Goal: Task Accomplishment & Management: Manage account settings

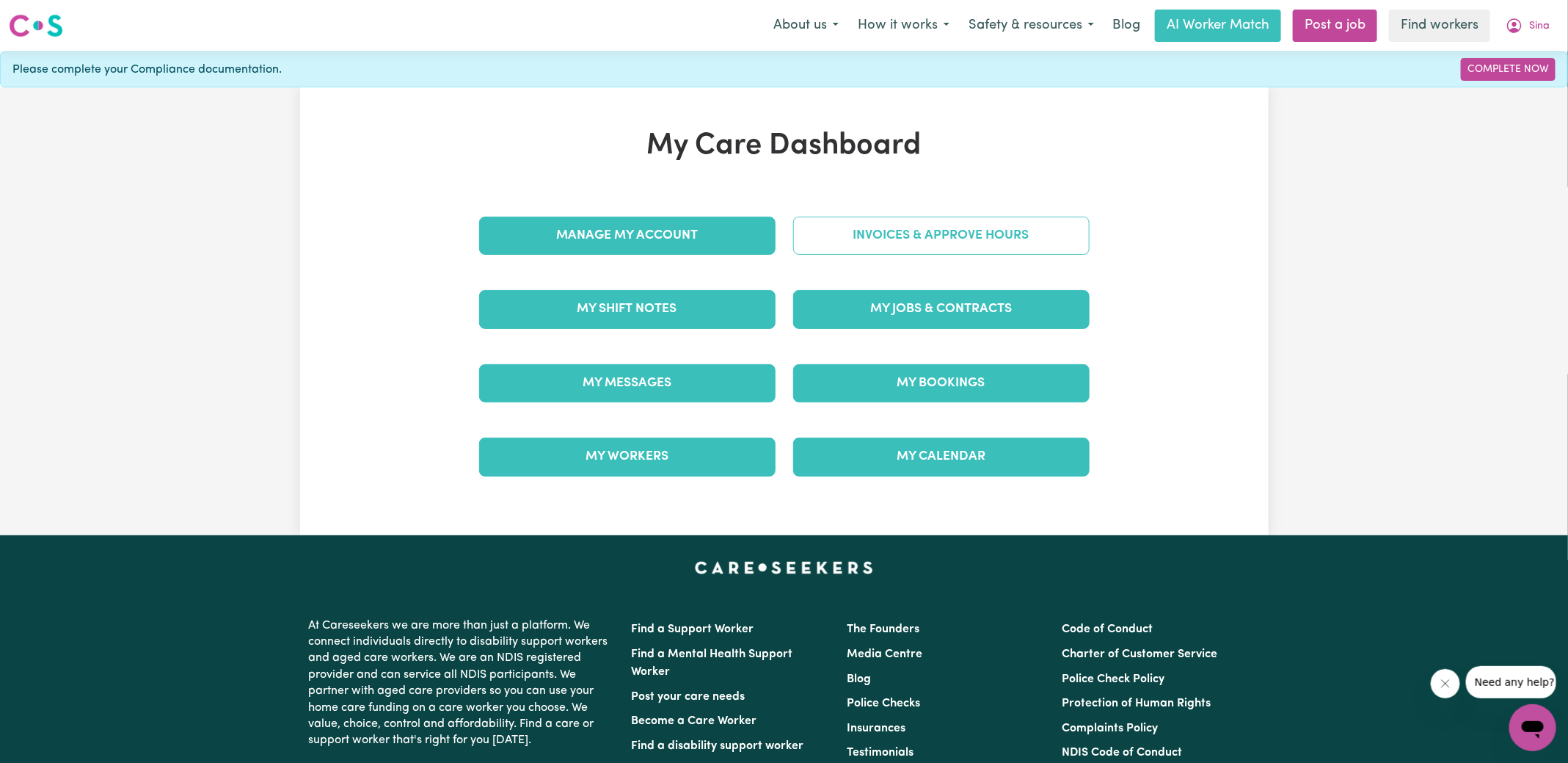
click at [822, 234] on link "Invoices & Approve Hours" at bounding box center [941, 236] width 296 height 38
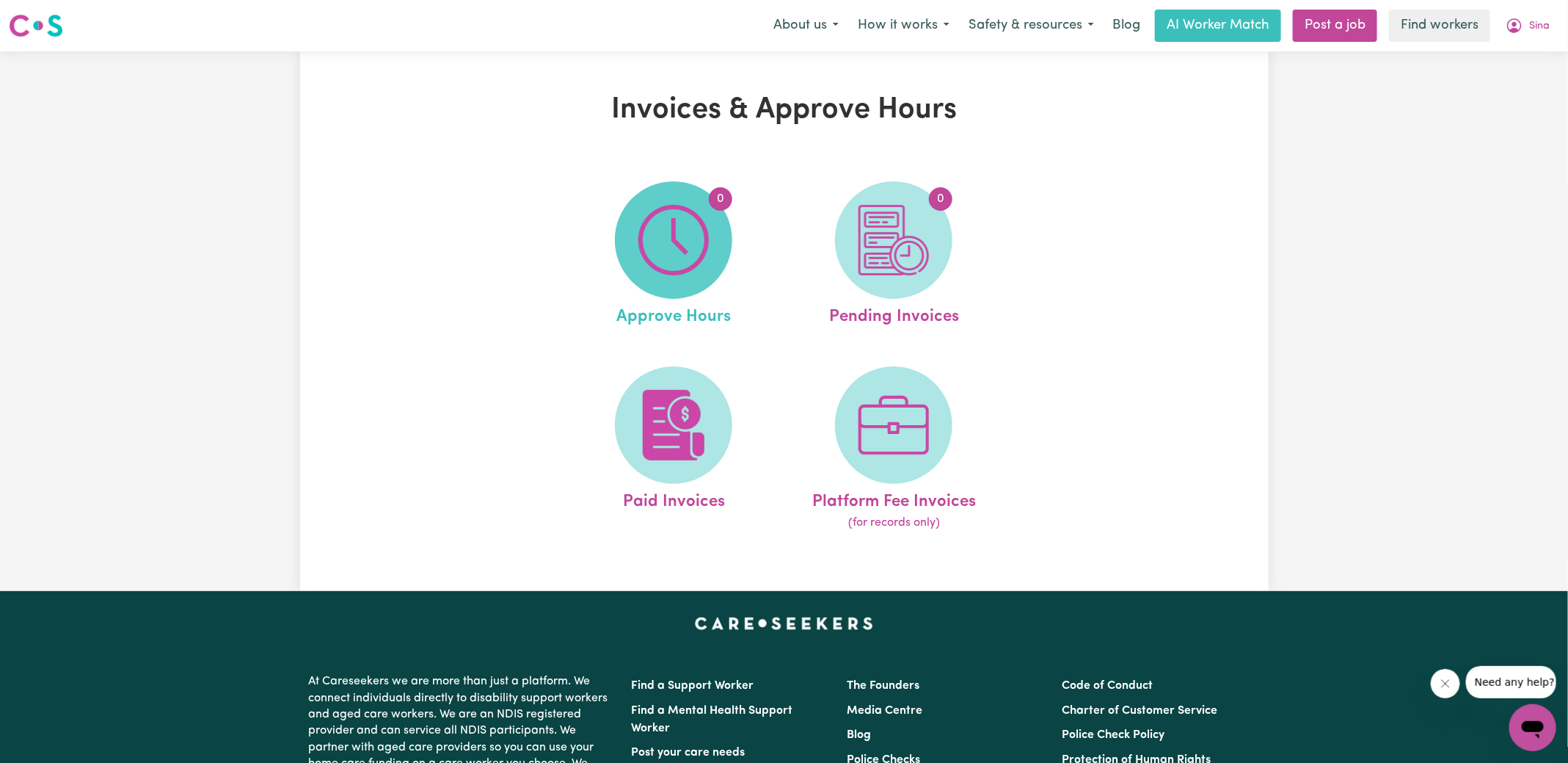
click at [674, 229] on img at bounding box center [673, 240] width 71 height 71
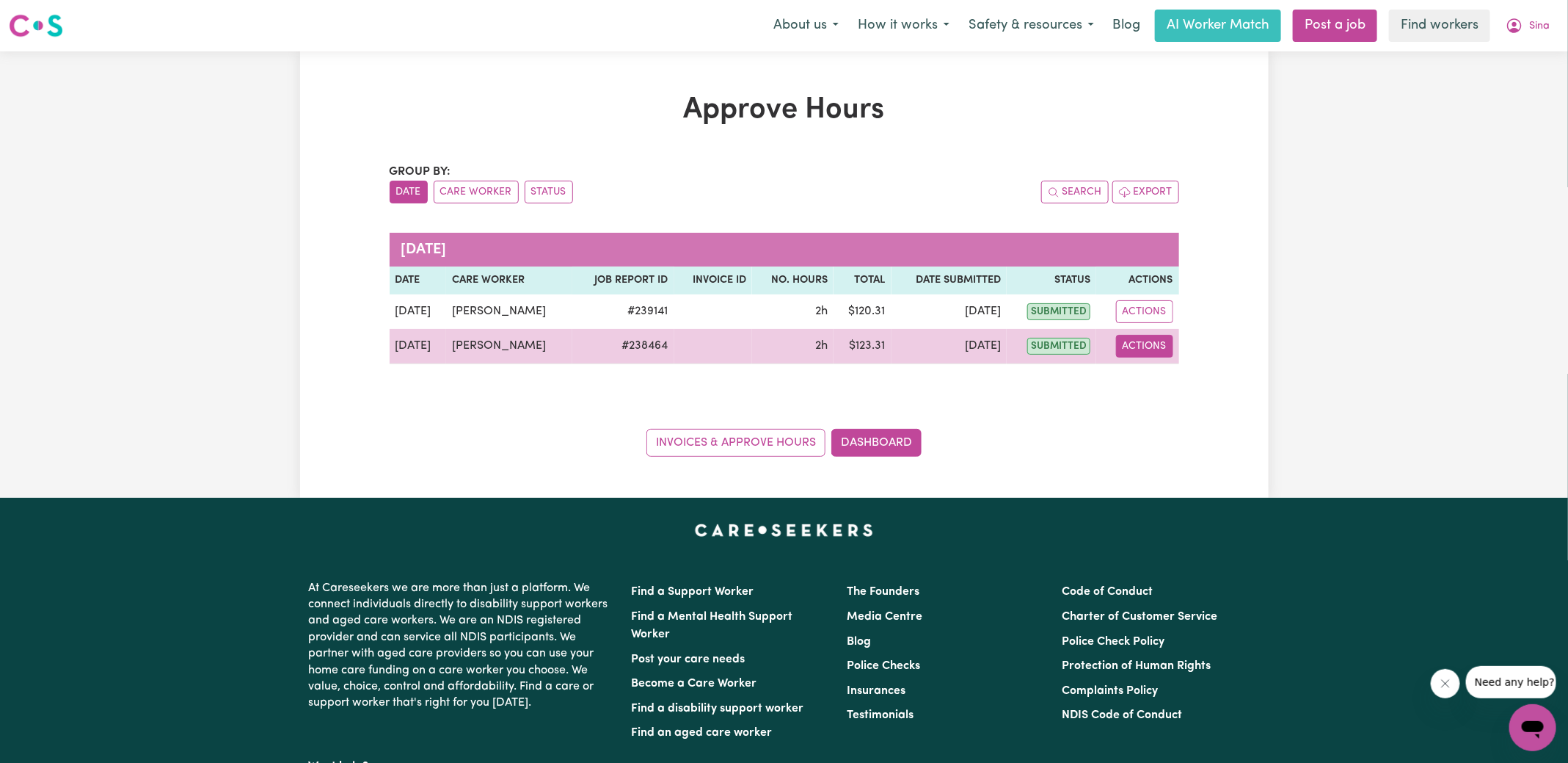
click at [1136, 340] on button "Actions" at bounding box center [1145, 346] width 58 height 23
click at [1160, 387] on link "View Job Report" at bounding box center [1181, 380] width 125 height 30
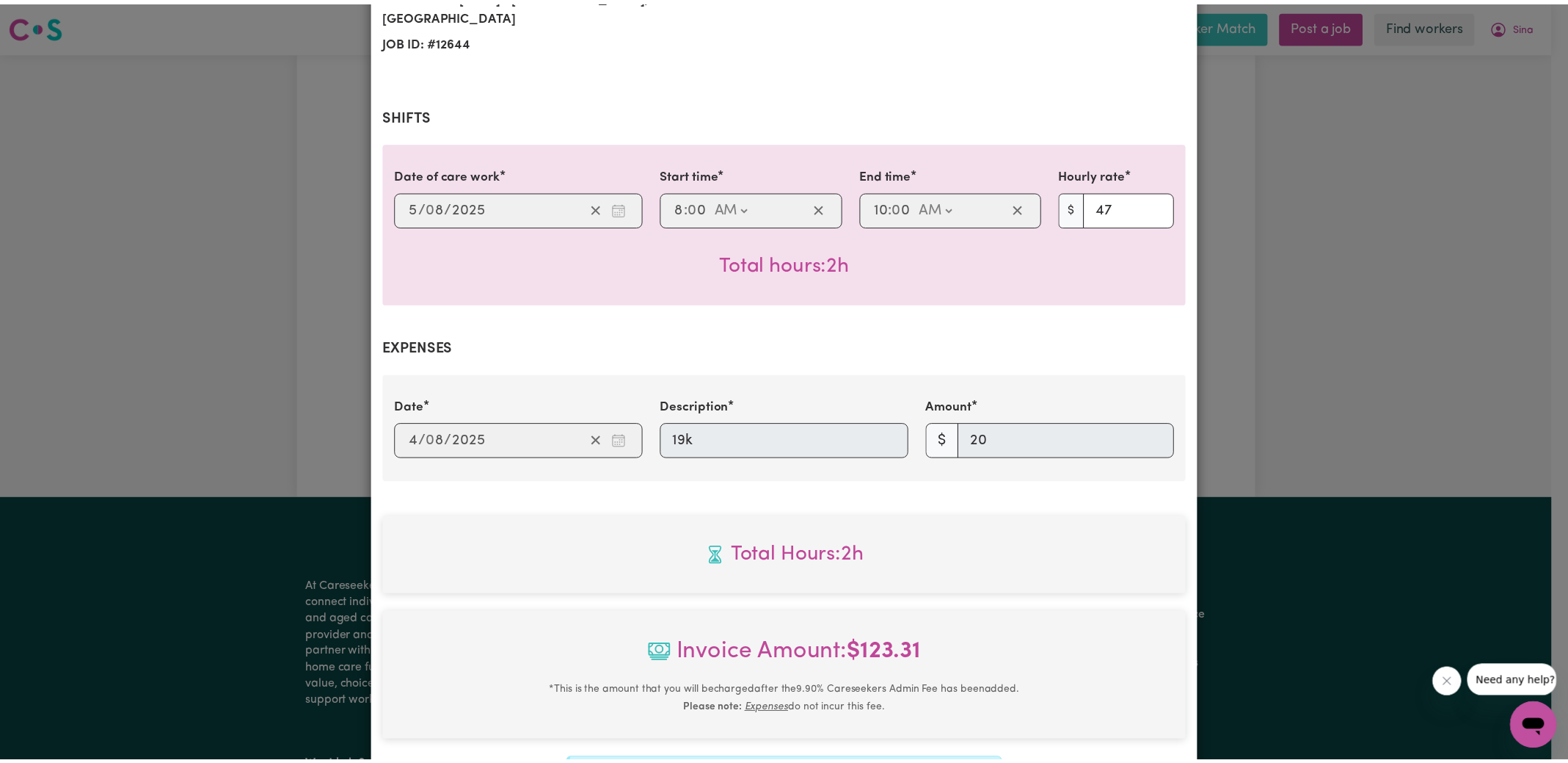
scroll to position [476, 0]
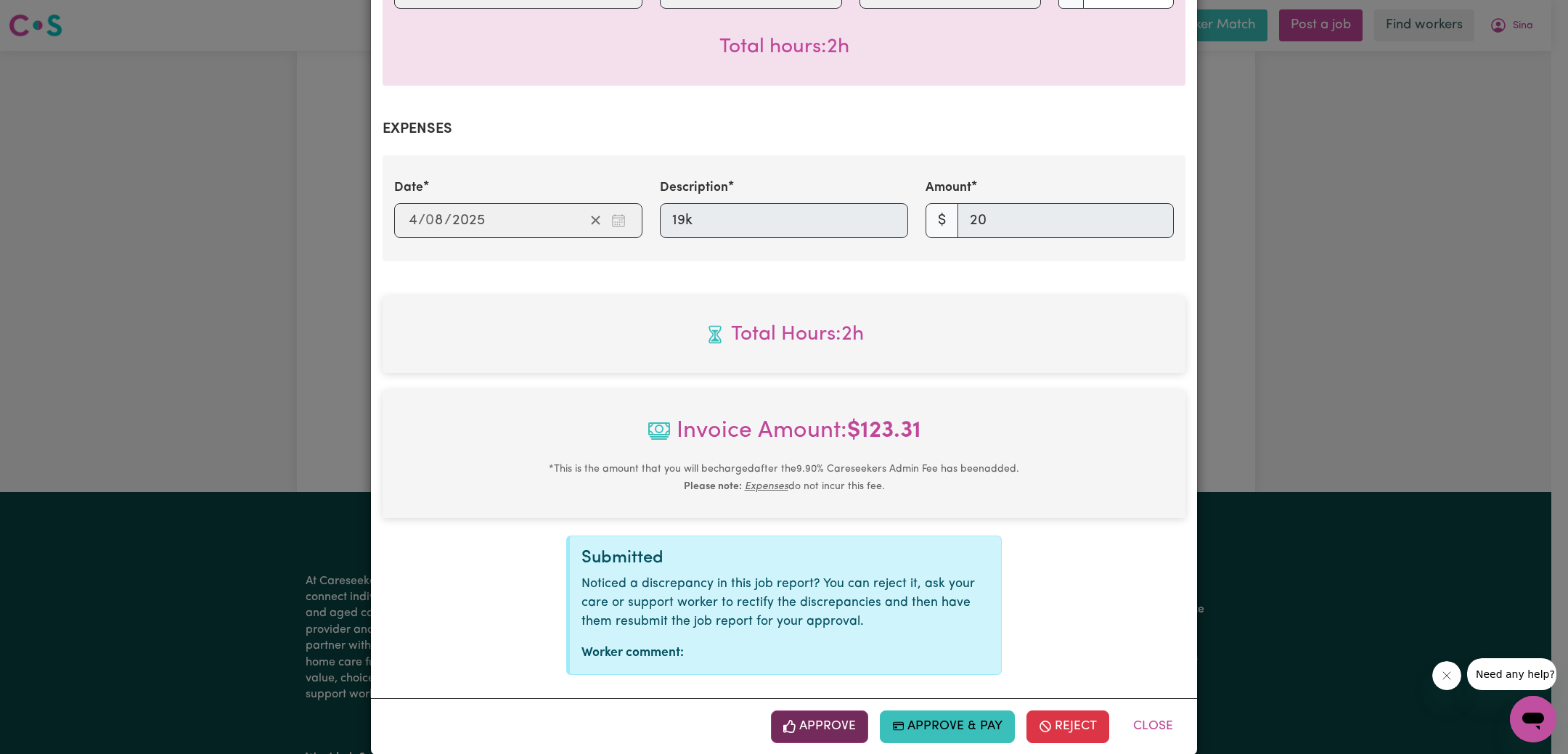
click at [801, 710] on button "Approve" at bounding box center [820, 726] width 98 height 32
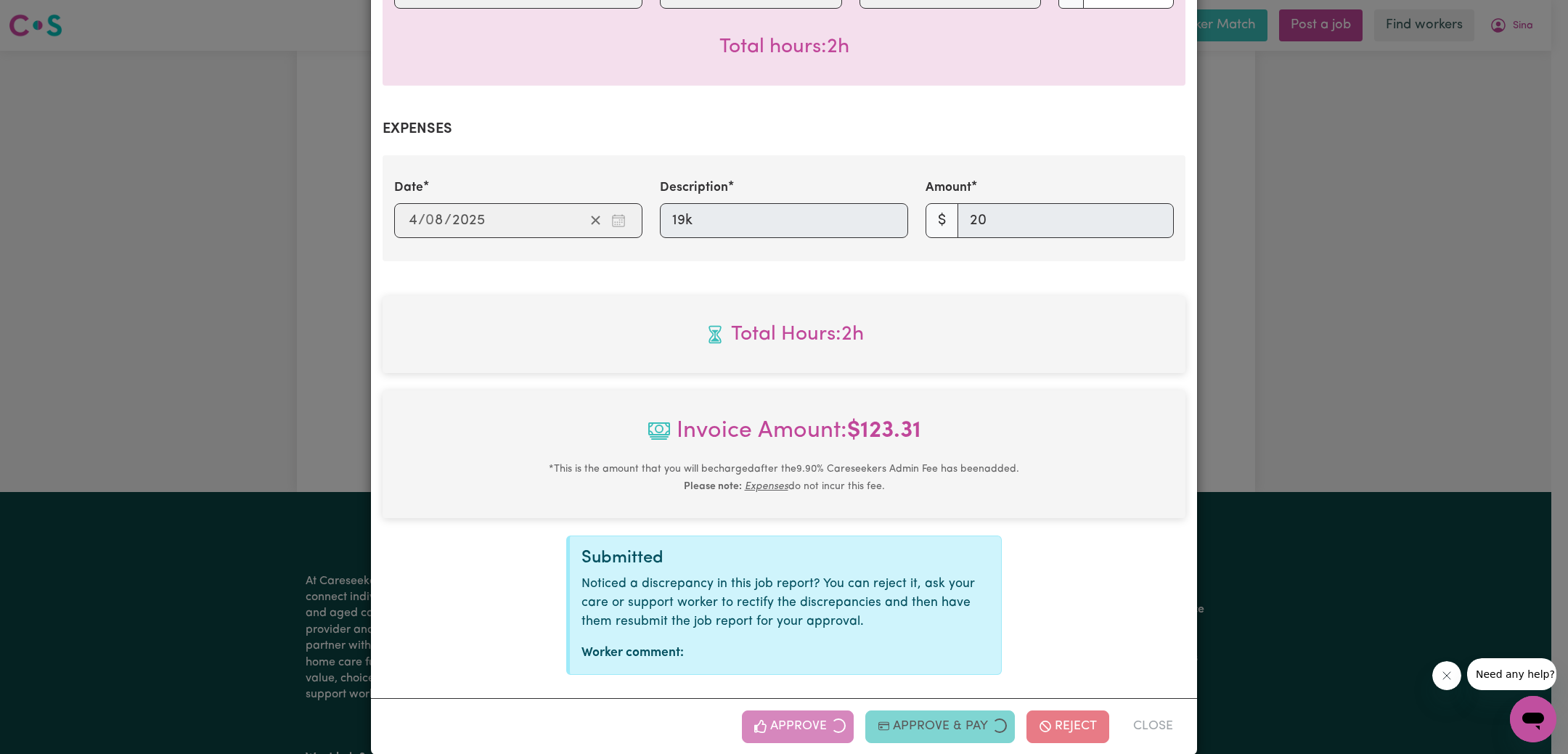
click at [1381, 374] on div "Job Report # 238464 - [PERSON_NAME] Summary Job report # 238464 Client name: [P…" at bounding box center [784, 377] width 1568 height 754
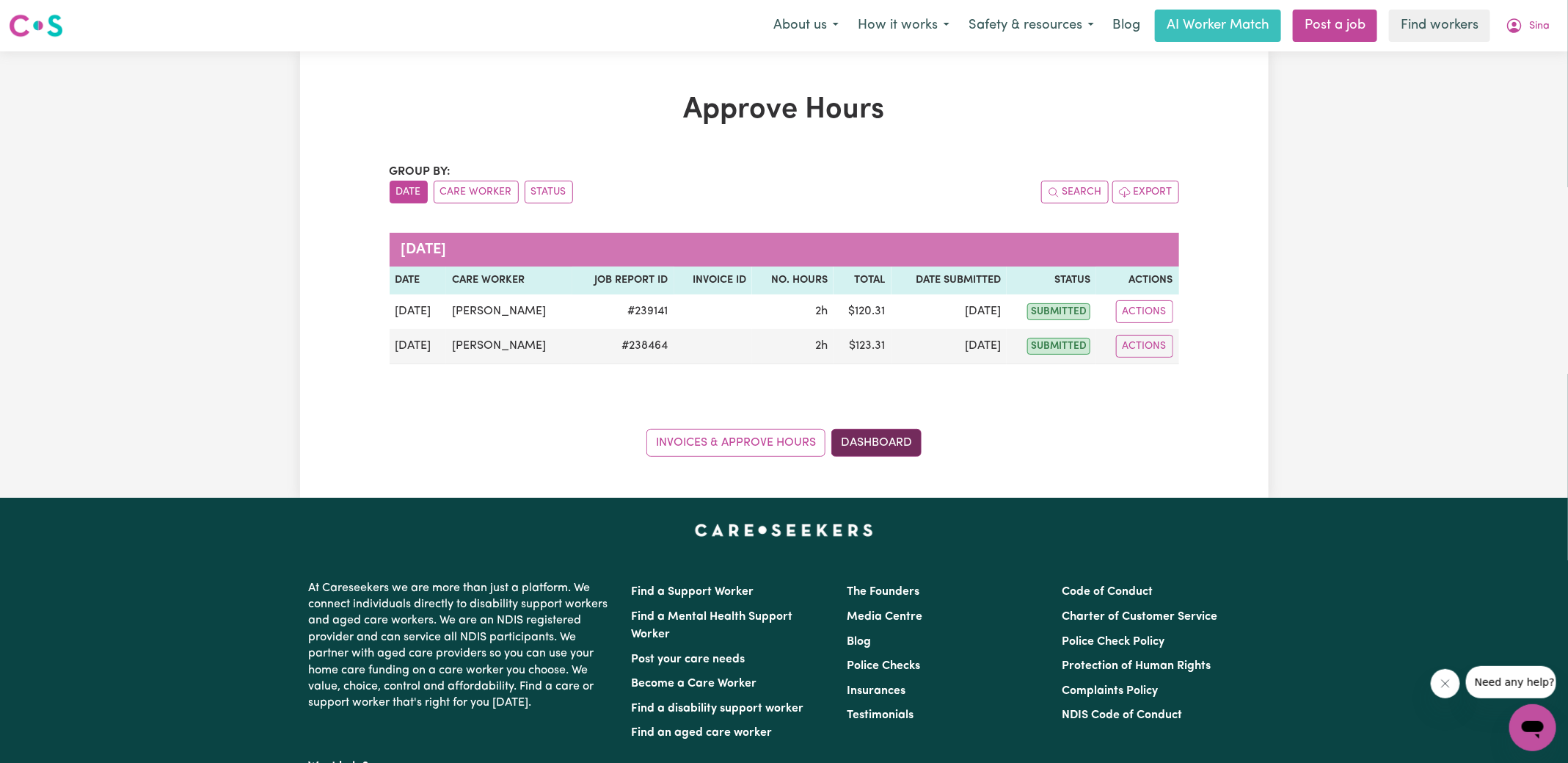
click at [863, 443] on link "Dashboard" at bounding box center [877, 443] width 90 height 28
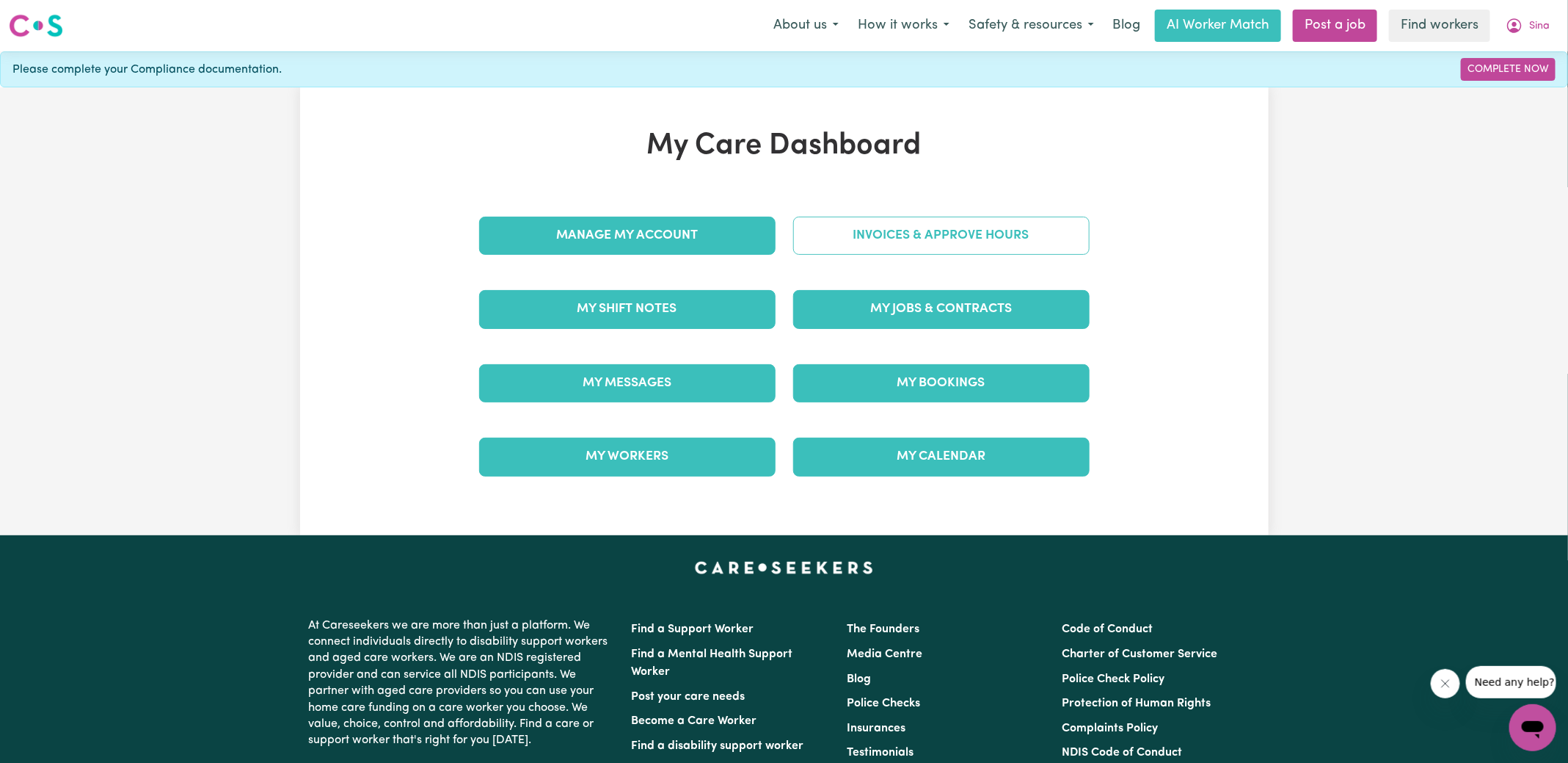
click at [860, 221] on link "Invoices & Approve Hours" at bounding box center [941, 236] width 296 height 38
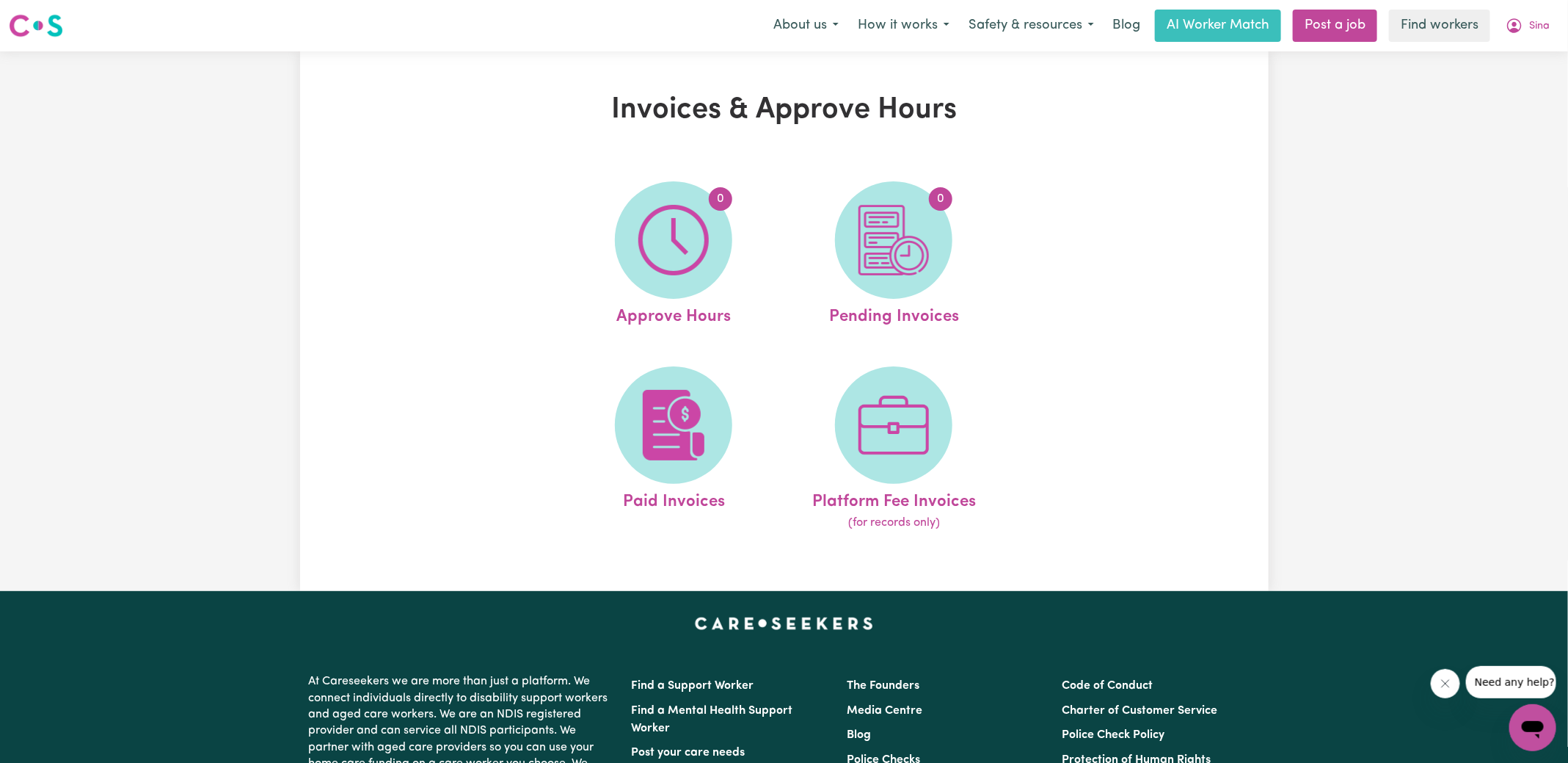
click at [860, 221] on img at bounding box center [894, 240] width 71 height 71
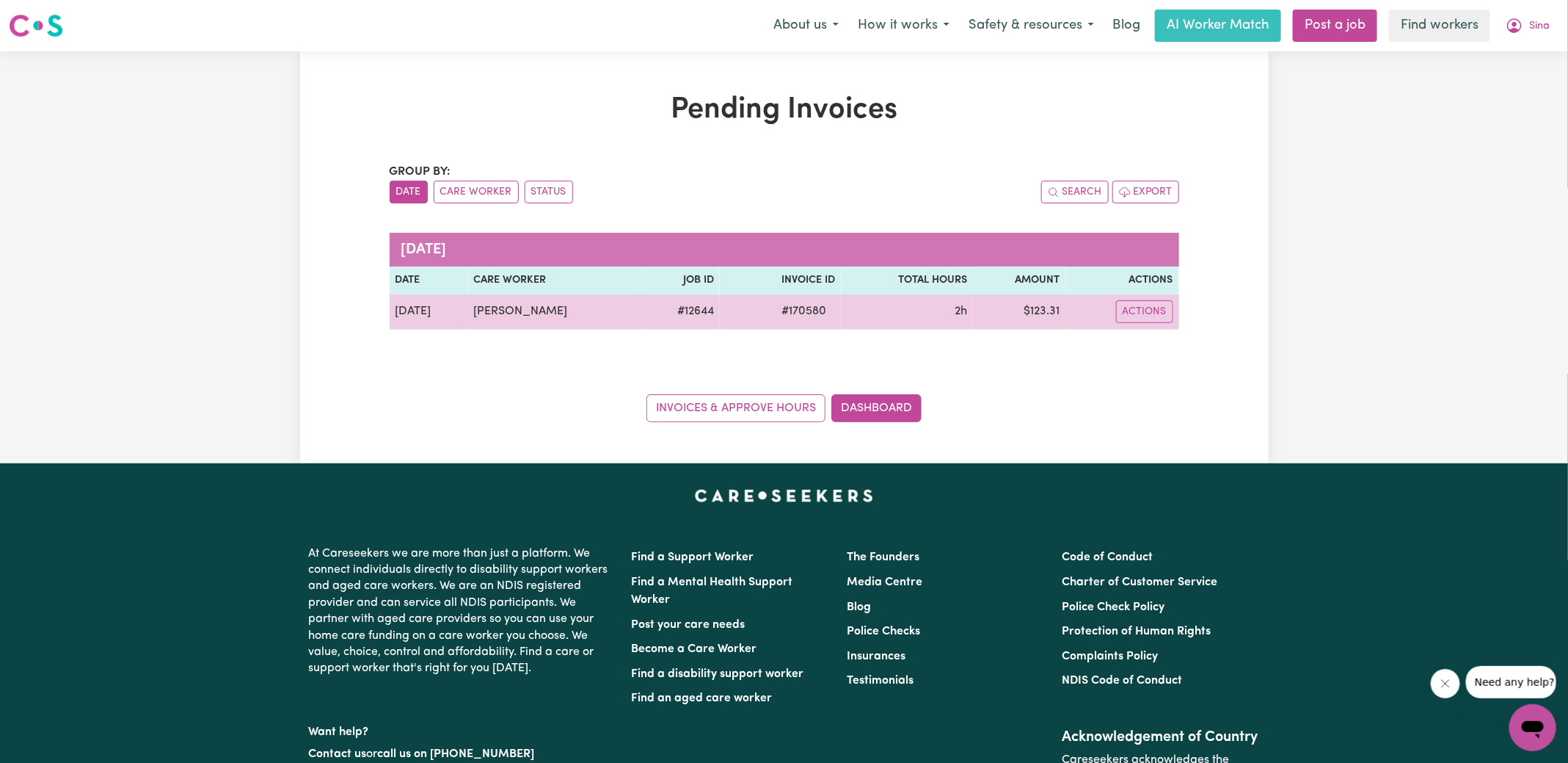
click at [794, 311] on span "# 170580" at bounding box center [804, 311] width 62 height 18
copy span "170580"
click at [1047, 309] on td "$ 123.31" at bounding box center [1019, 312] width 93 height 35
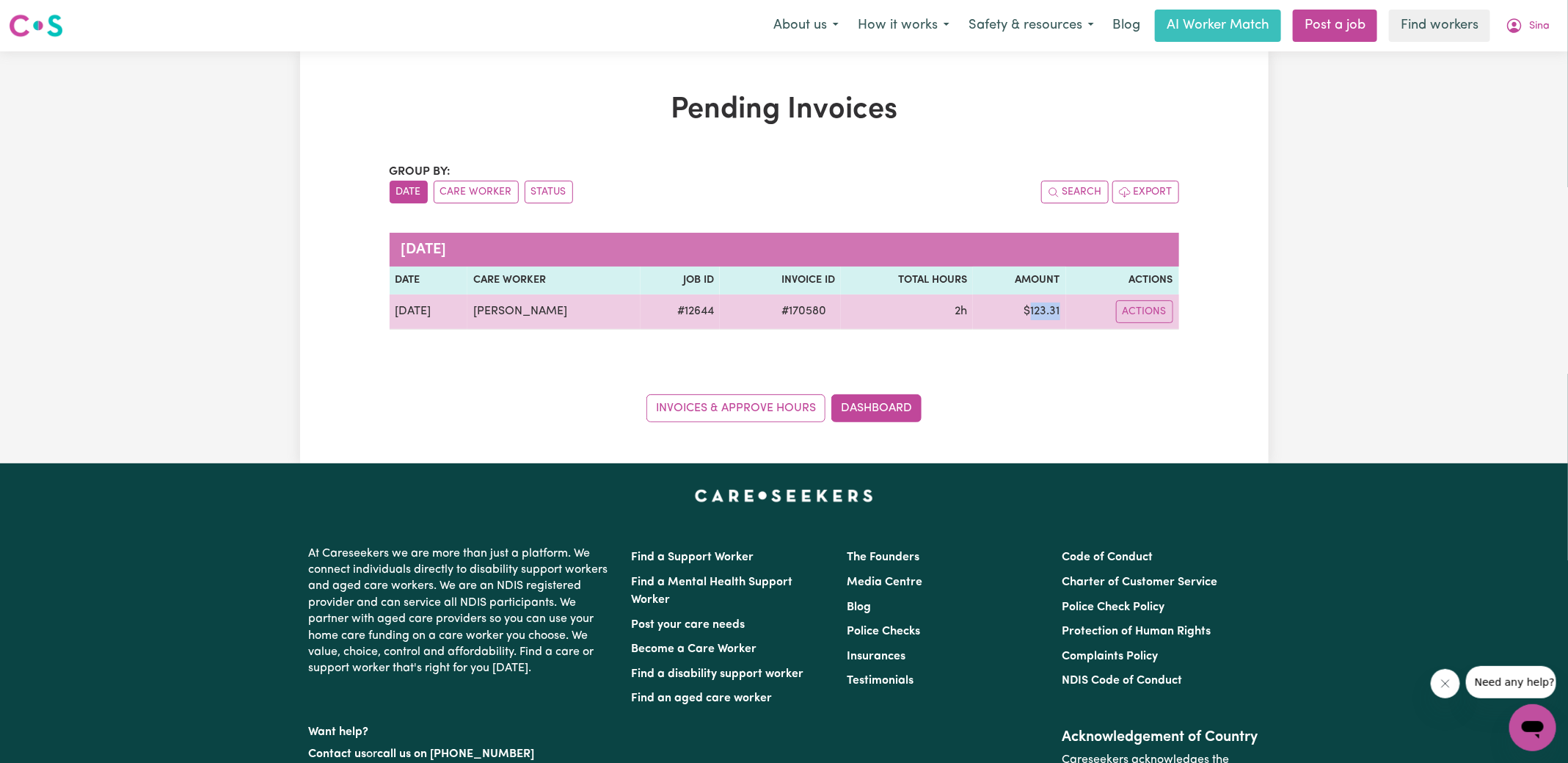
copy td "123.31"
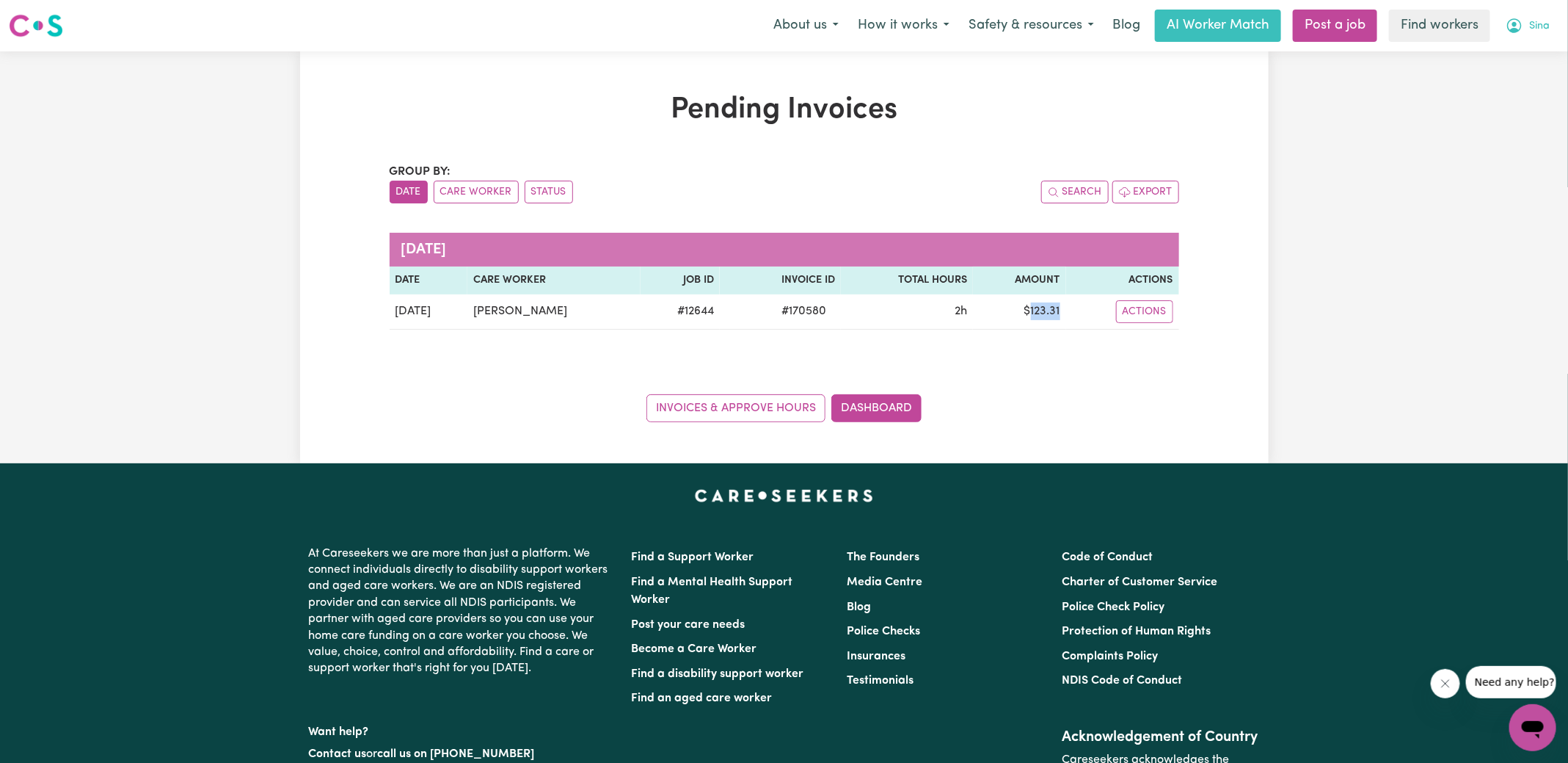
click at [1516, 21] on icon "My Account" at bounding box center [1514, 26] width 18 height 18
click at [1489, 81] on link "Logout" at bounding box center [1500, 85] width 116 height 28
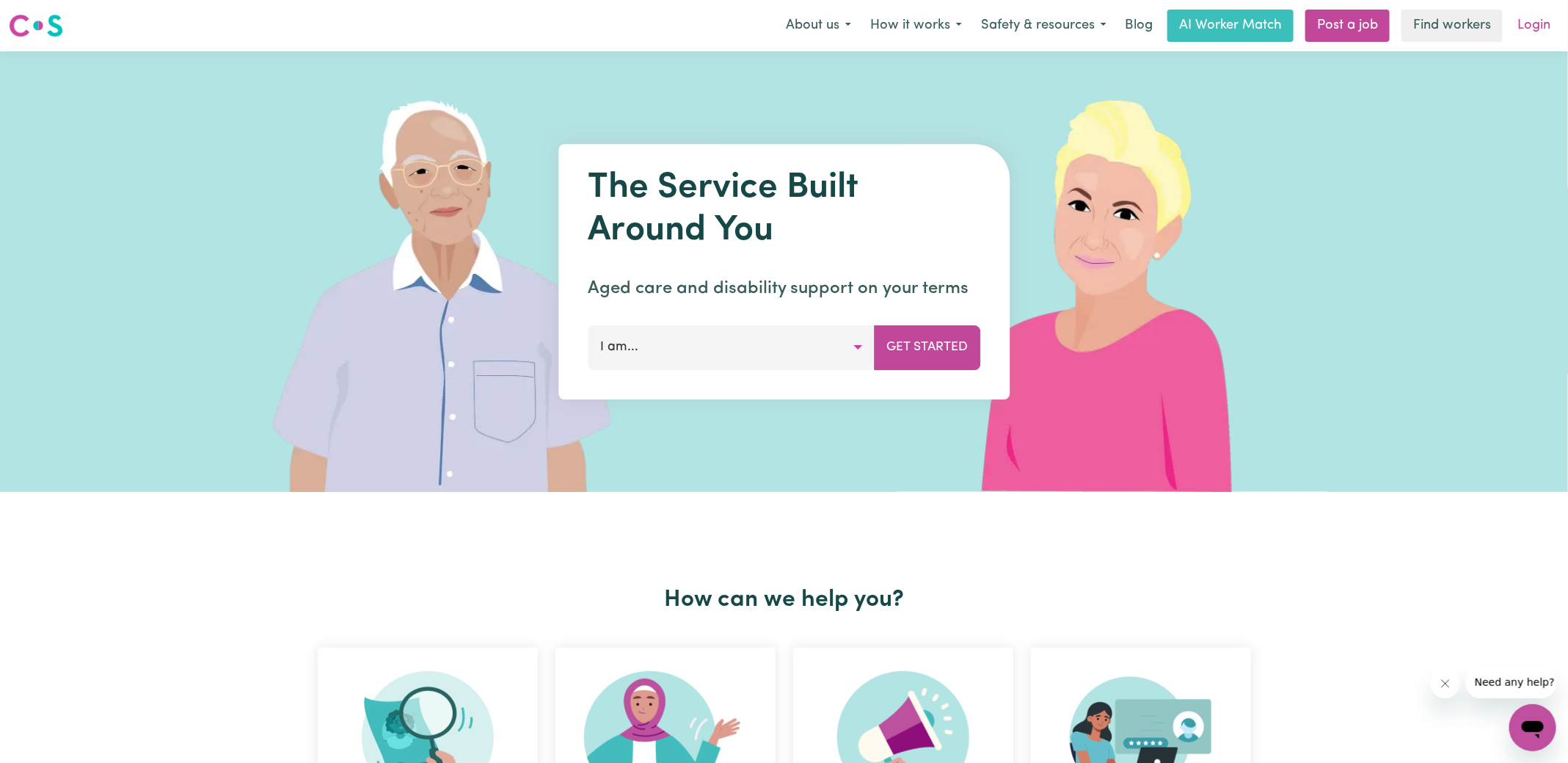
click at [1549, 21] on link "Login" at bounding box center [1534, 26] width 51 height 33
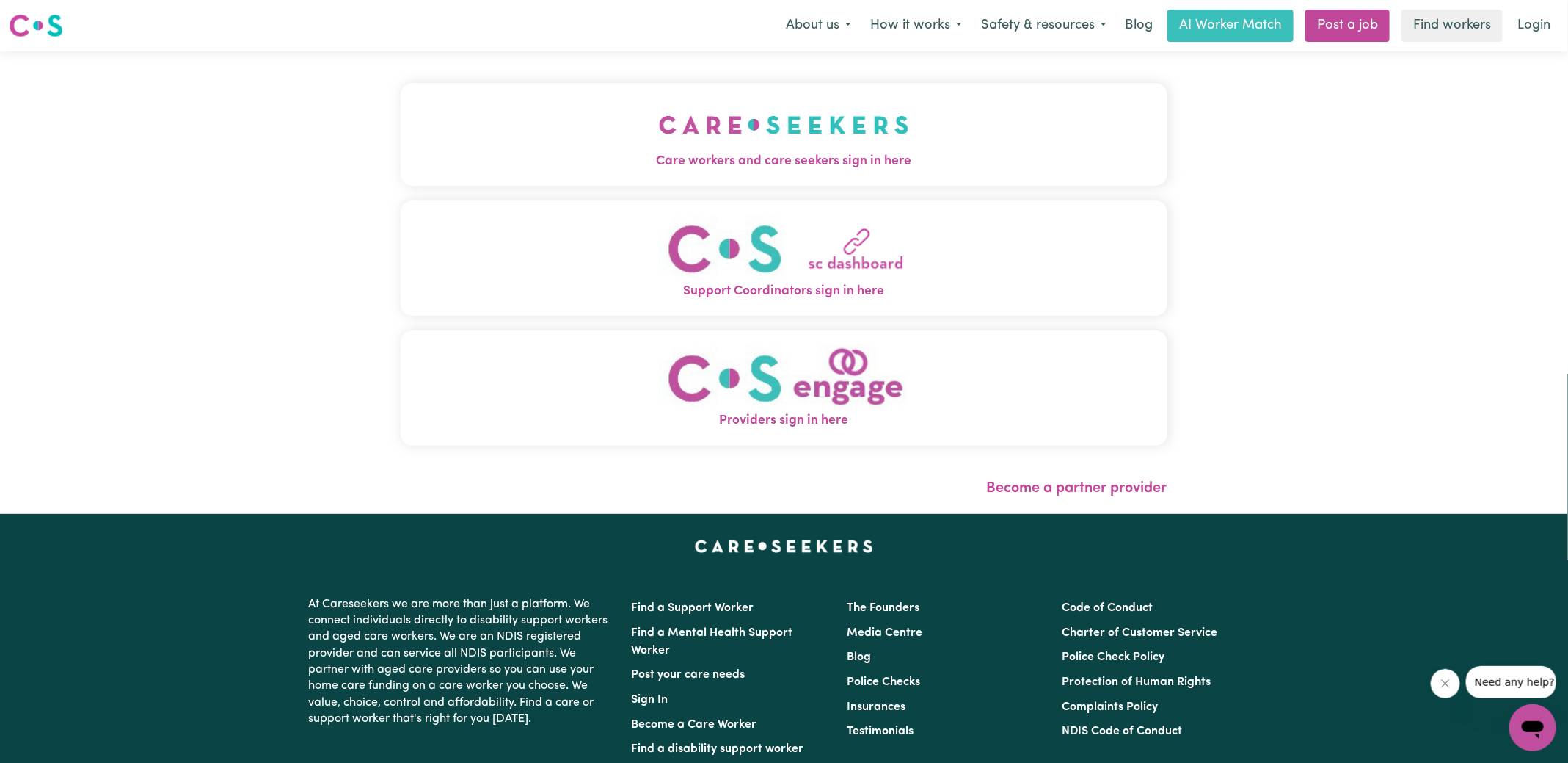
click at [760, 154] on span "Care workers and care seekers sign in here" at bounding box center [784, 161] width 767 height 19
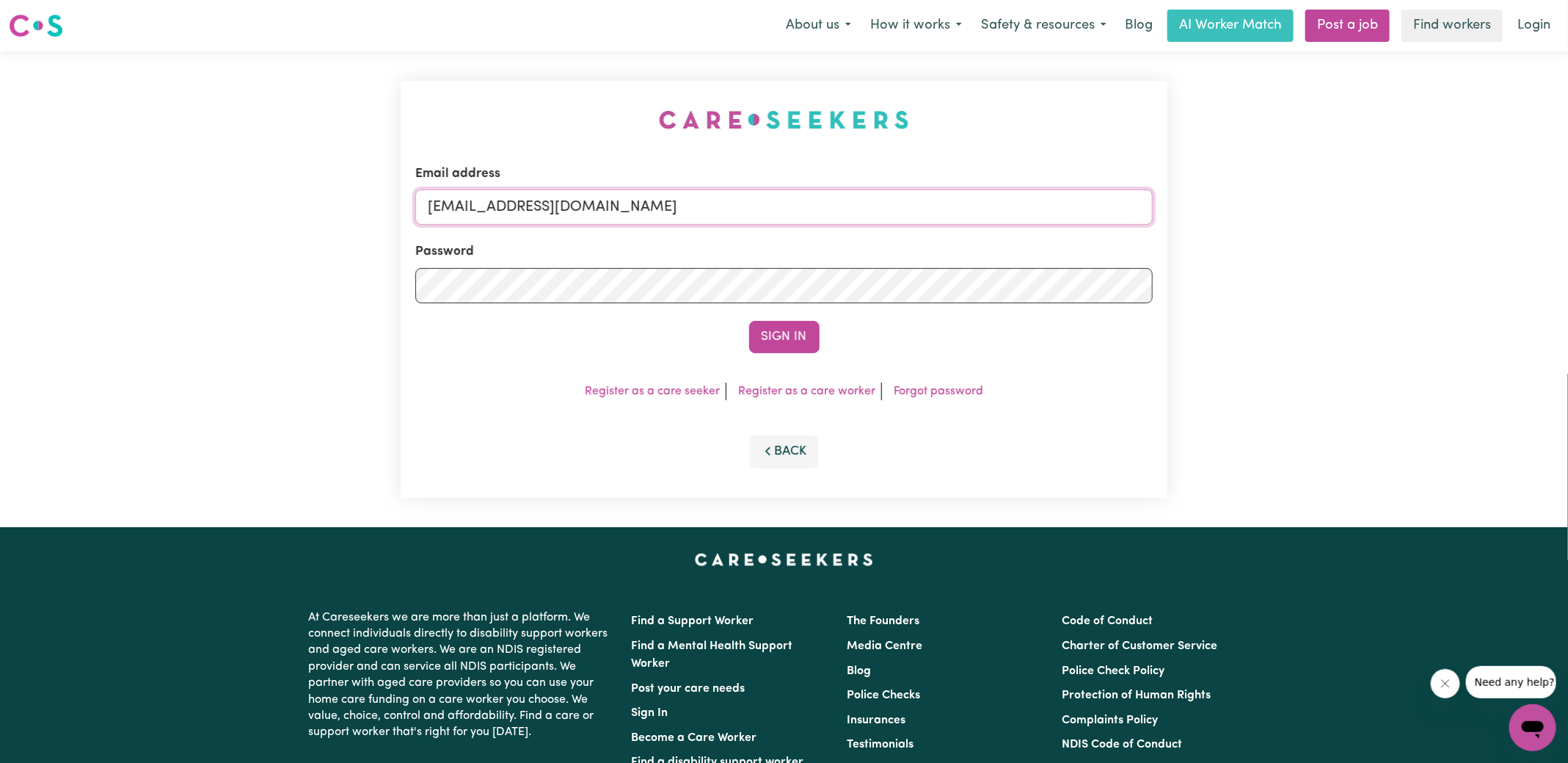
drag, startPoint x: 501, startPoint y: 204, endPoint x: 1064, endPoint y: 247, distance: 564.6
click at [1064, 247] on form "Email address [EMAIL_ADDRESS][DOMAIN_NAME] Password Sign In" at bounding box center [784, 258] width 738 height 189
type input "[EMAIL_ADDRESS][DOMAIN_NAME]"
click at [749, 321] on button "Sign In" at bounding box center [784, 338] width 71 height 33
